Goal: Transaction & Acquisition: Purchase product/service

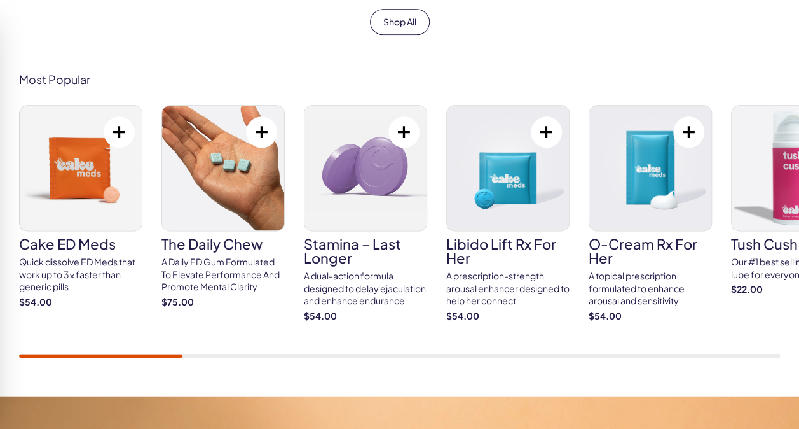
scroll to position [700, 0]
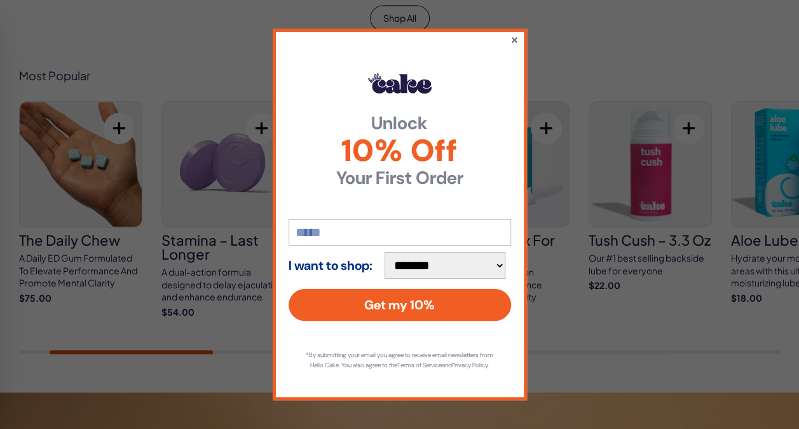
click at [514, 34] on button "×" at bounding box center [514, 39] width 8 height 15
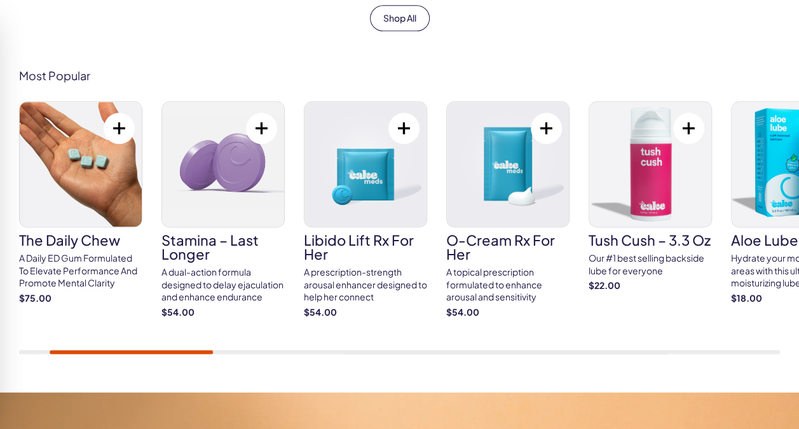
click at [3, 174] on div "Cake ED Meds Quick dissolve ED Meds that work up to 3x faster than generic pill…" at bounding box center [257, 216] width 761 height 230
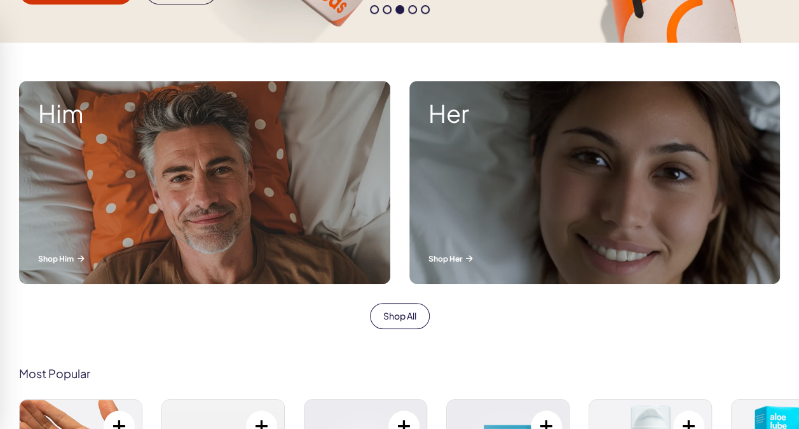
scroll to position [382, 0]
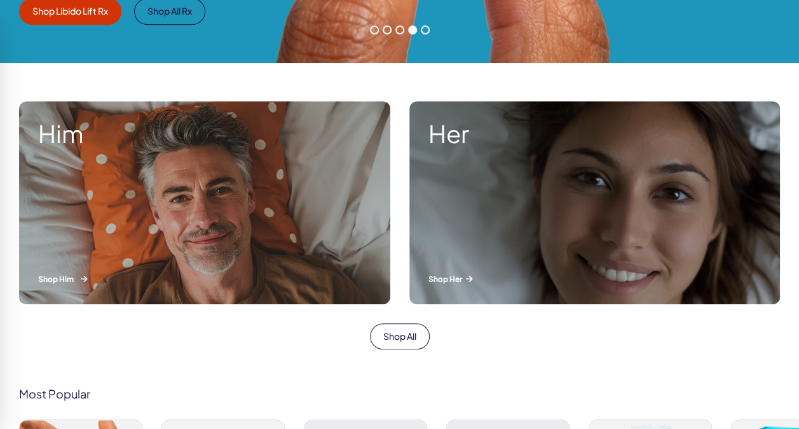
click at [256, 192] on div "Him Shop Him" at bounding box center [204, 202] width 371 height 203
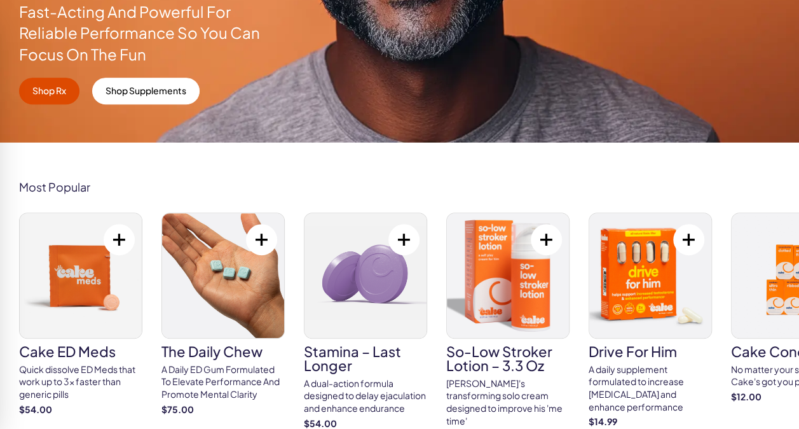
click at [90, 284] on img at bounding box center [81, 275] width 122 height 125
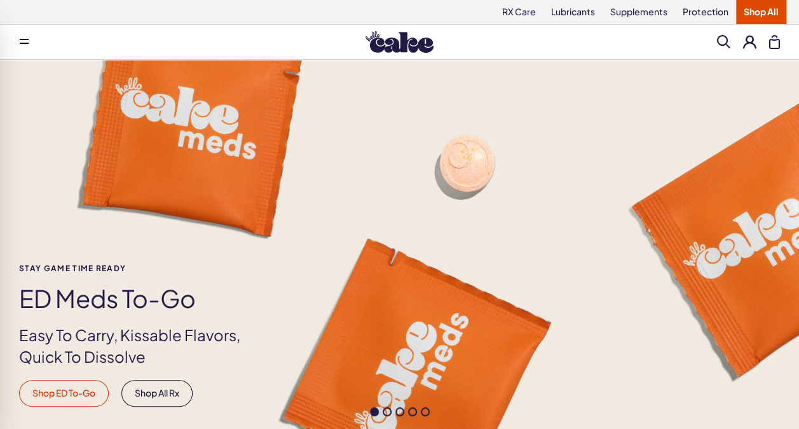
click at [71, 386] on link "Shop ED To-Go" at bounding box center [64, 393] width 90 height 27
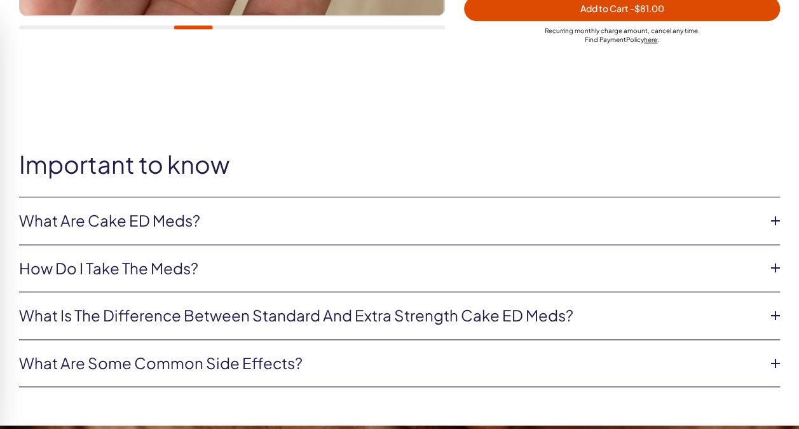
scroll to position [509, 0]
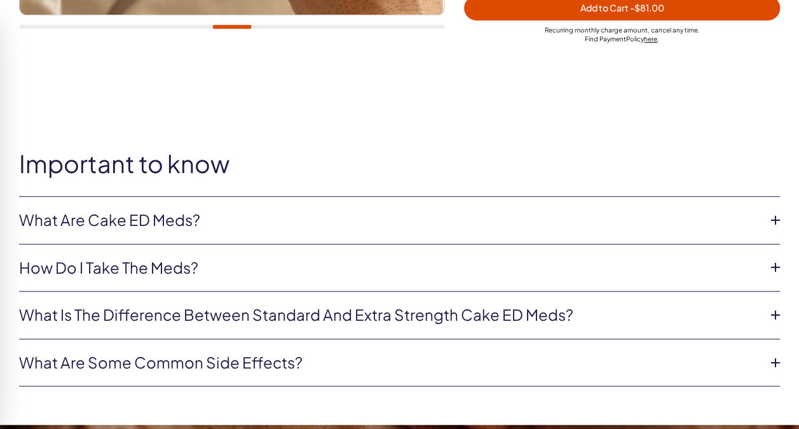
click at [776, 312] on icon at bounding box center [775, 314] width 19 height 19
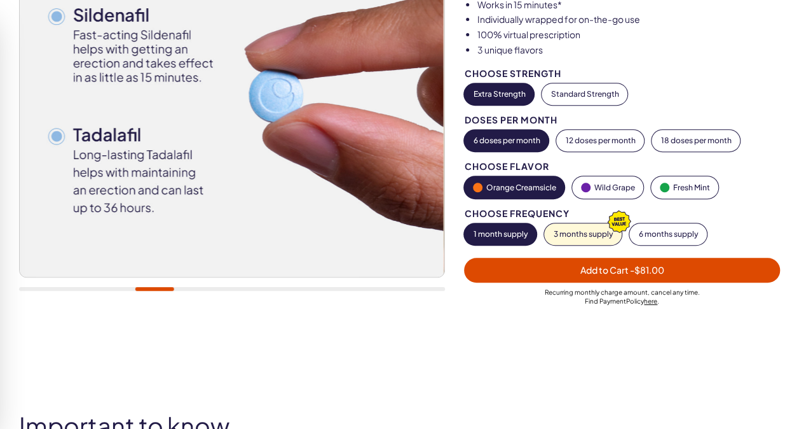
scroll to position [254, 0]
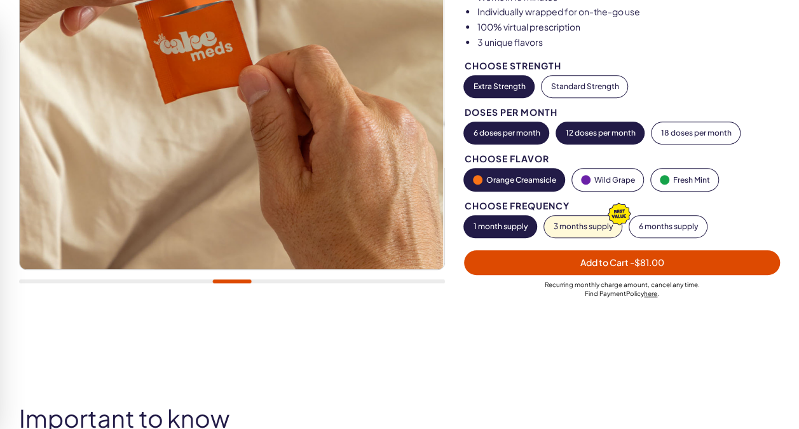
click at [609, 134] on button "12 doses per month" at bounding box center [600, 133] width 88 height 22
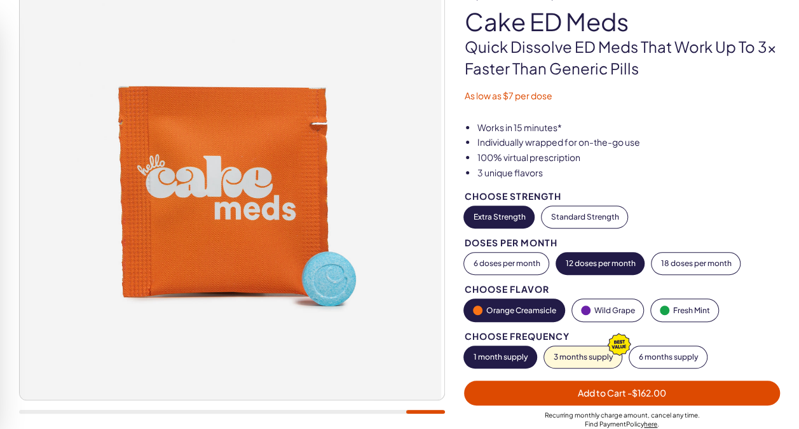
scroll to position [0, 0]
